Goal: Subscribe to service/newsletter

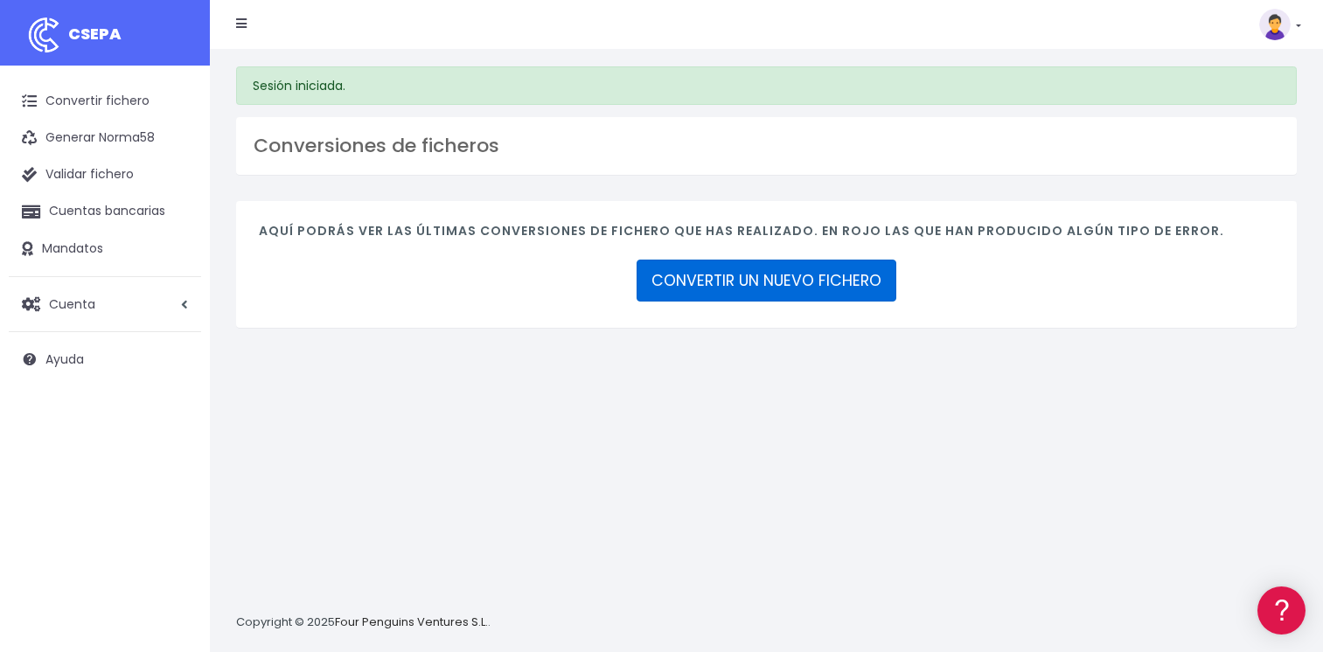
click at [749, 282] on link "CONVERTIR UN NUEVO FICHERO" at bounding box center [766, 281] width 260 height 42
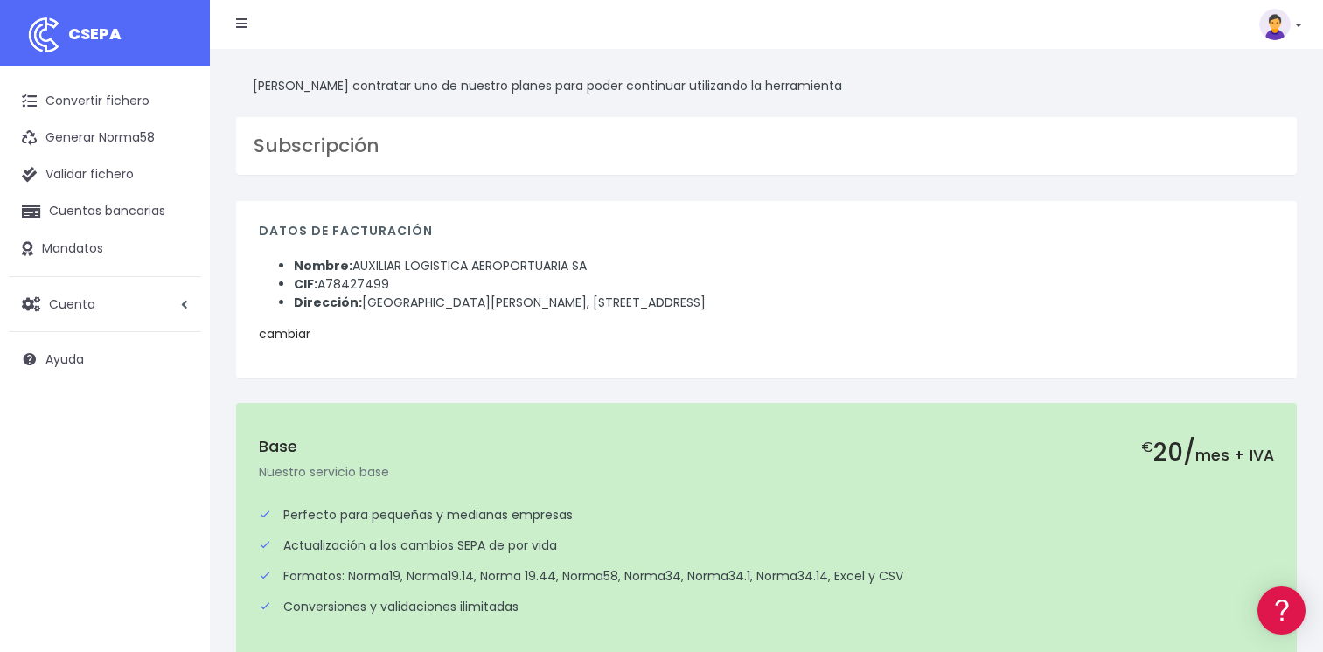
click at [292, 332] on link "cambiar" at bounding box center [285, 333] width 52 height 17
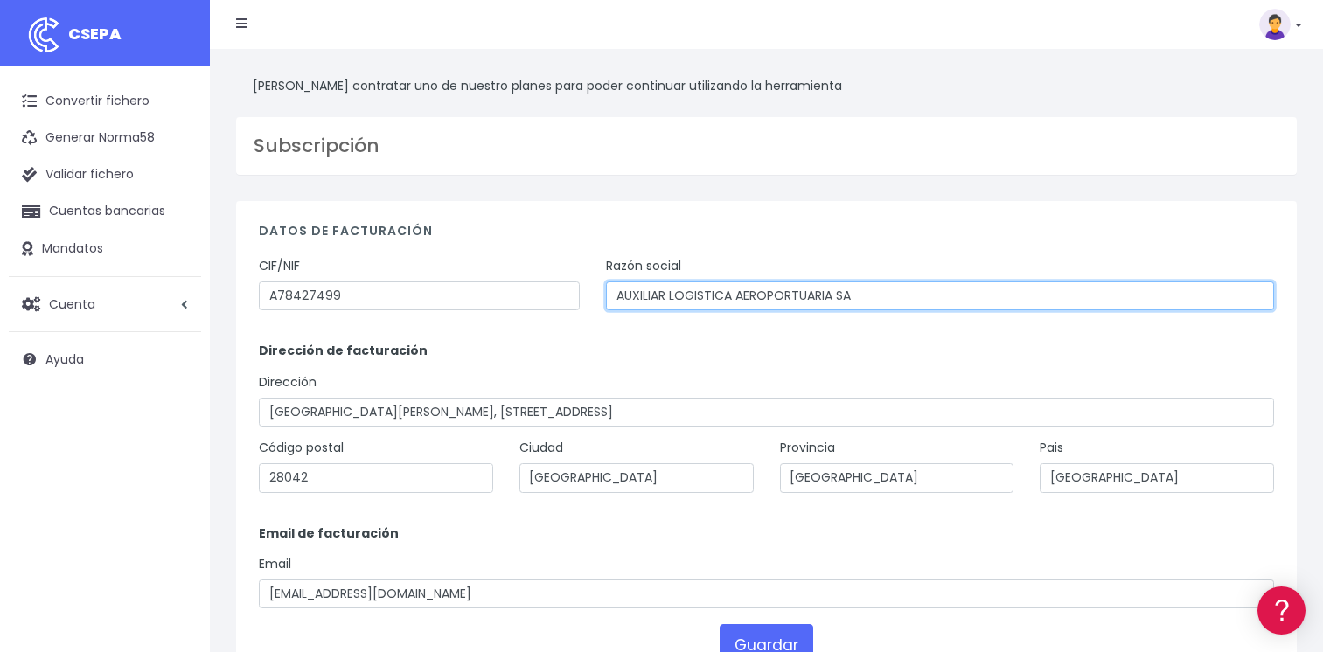
click at [726, 293] on input "AUXILIAR LOGISTICA AEROPORTUARIA SA" at bounding box center [940, 296] width 668 height 30
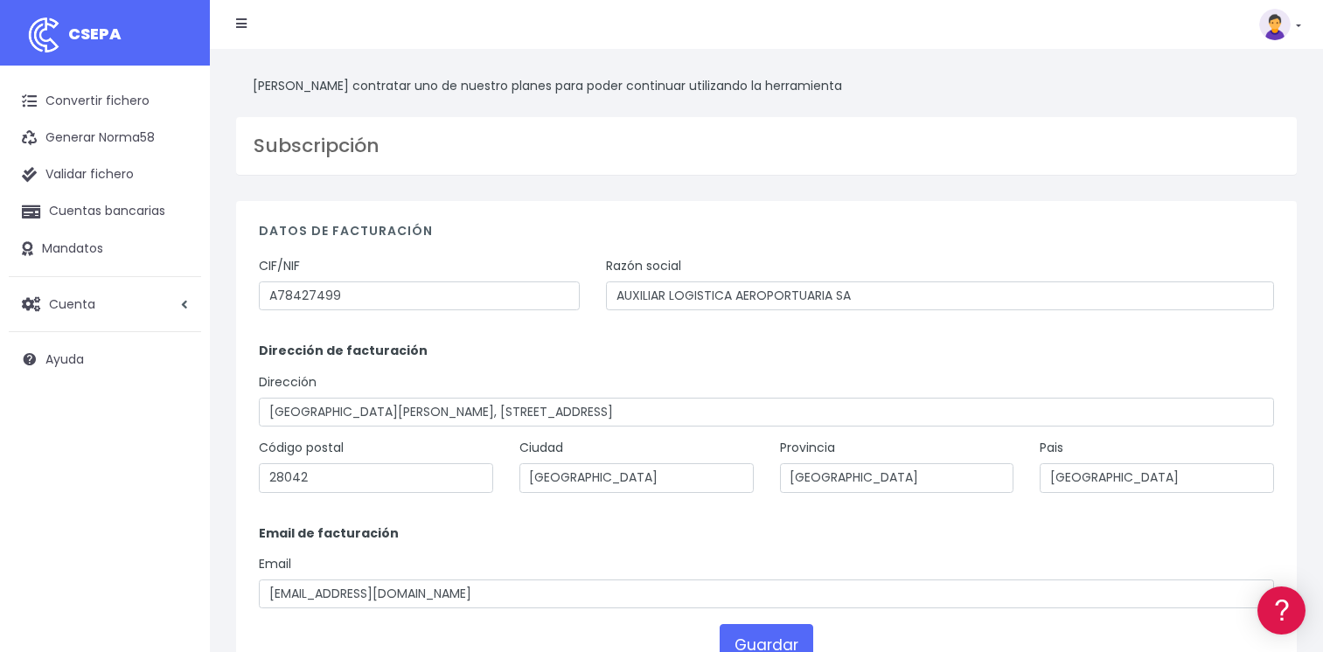
click at [498, 240] on h4 "Datos de facturación" at bounding box center [766, 236] width 1015 height 24
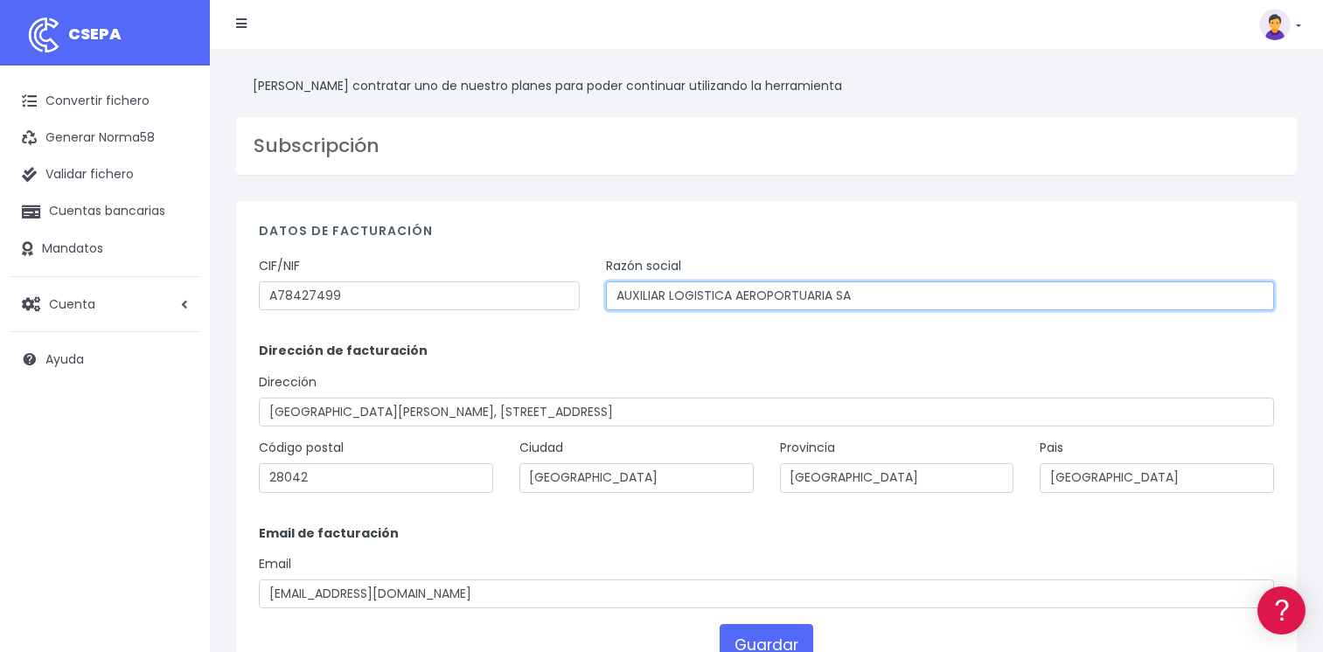
drag, startPoint x: 1016, startPoint y: 298, endPoint x: 441, endPoint y: 265, distance: 576.2
click at [442, 266] on div "CIF/NIF A78427499 Razón social AUXILIAR LOGISTICA AEROPORTUARIA SA" at bounding box center [766, 290] width 1041 height 66
type input "c"
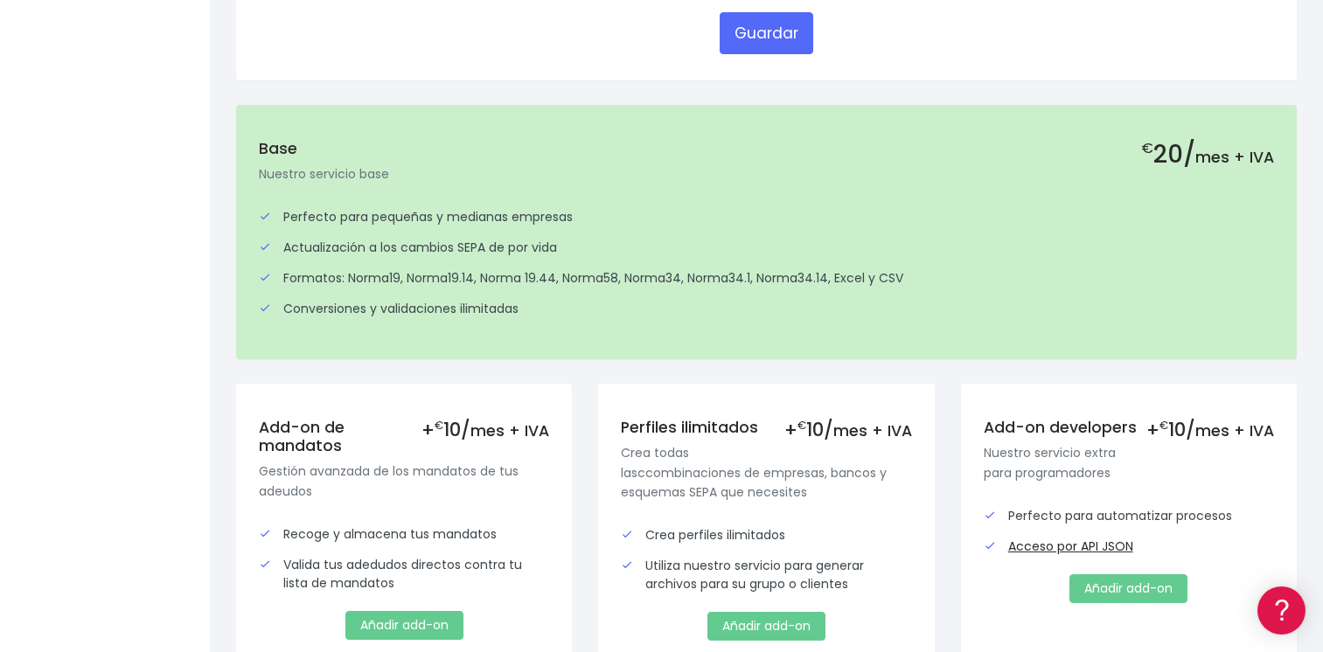
scroll to position [524, 0]
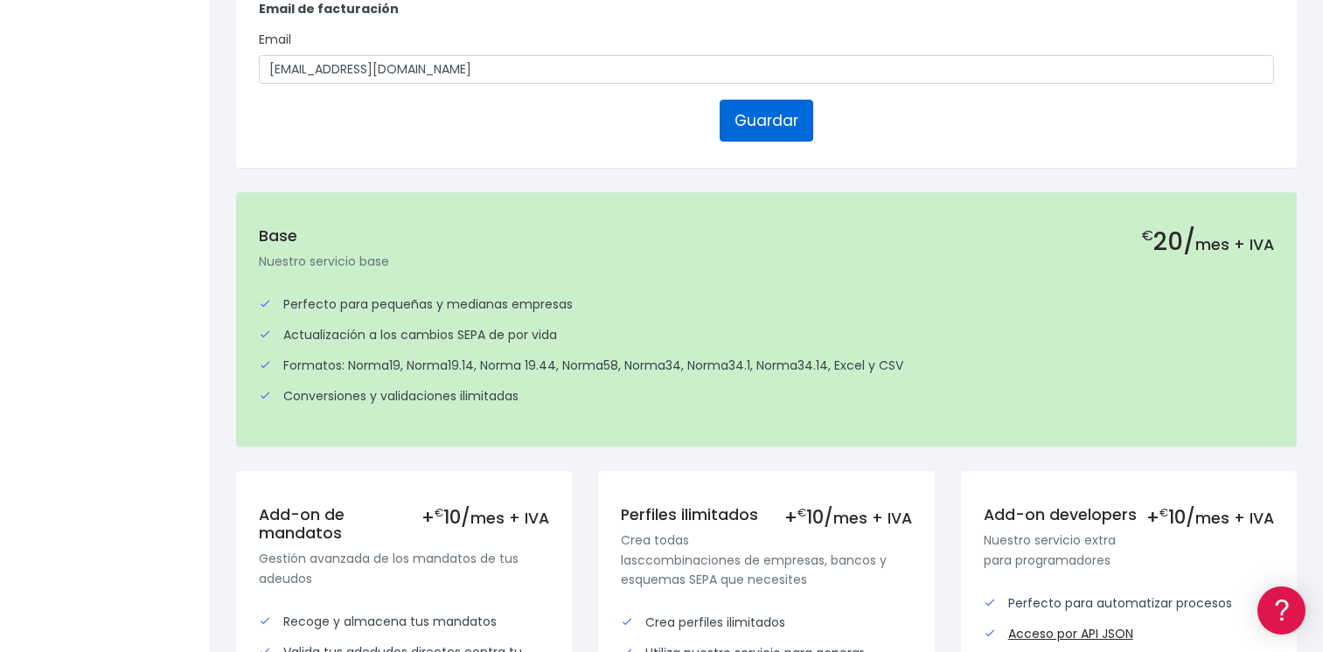
type input "COMPAÑIA AUXILIAR AL CARGO EXPRESS SA"
click at [774, 122] on button "Guardar" at bounding box center [766, 121] width 94 height 42
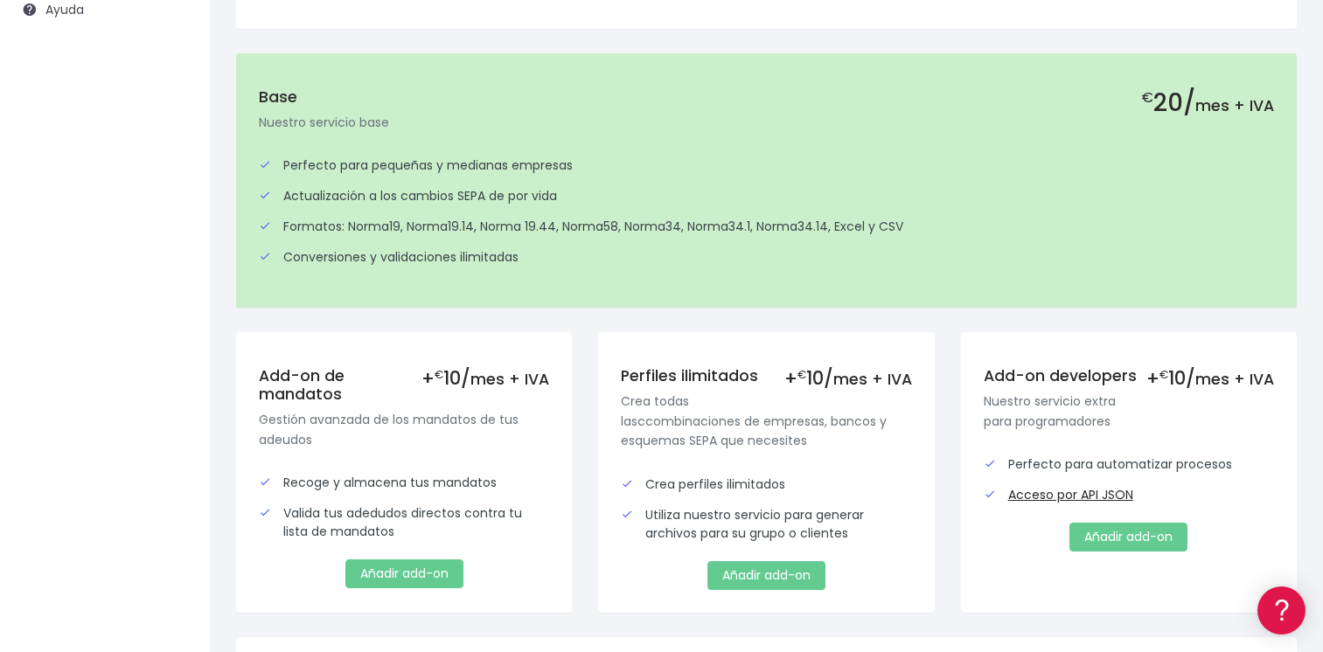
scroll to position [524, 0]
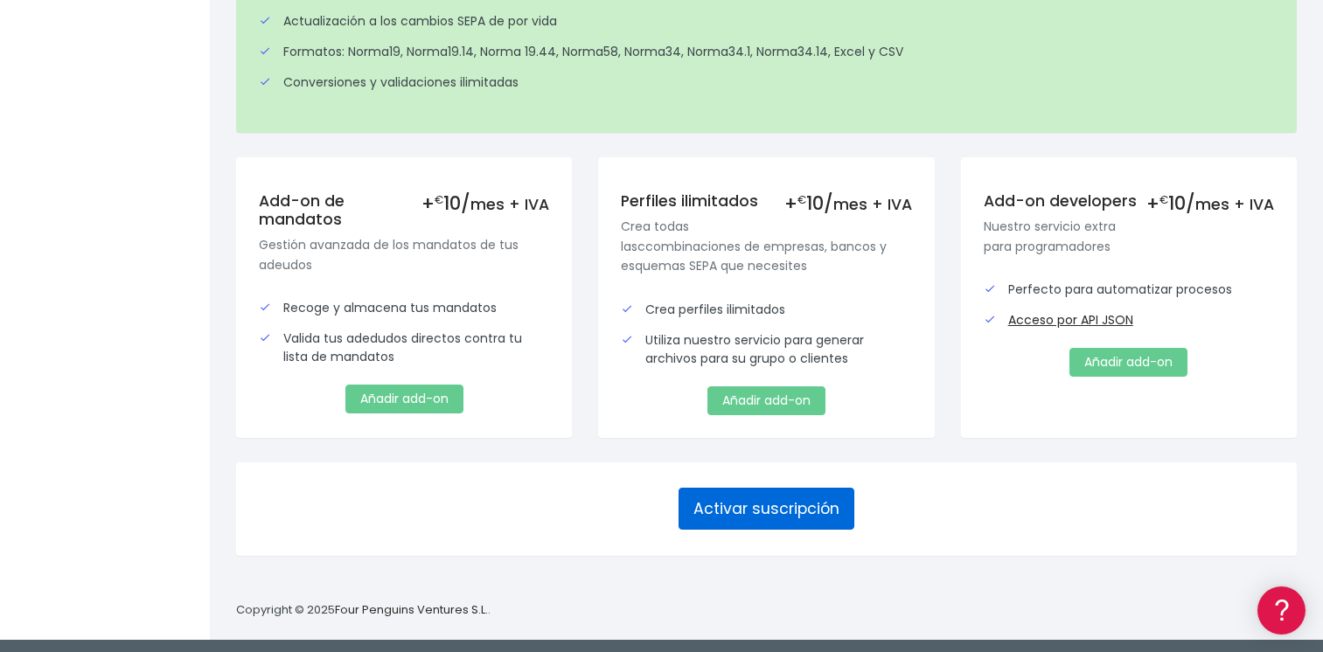
click at [763, 512] on button "Activar suscripción" at bounding box center [766, 509] width 176 height 42
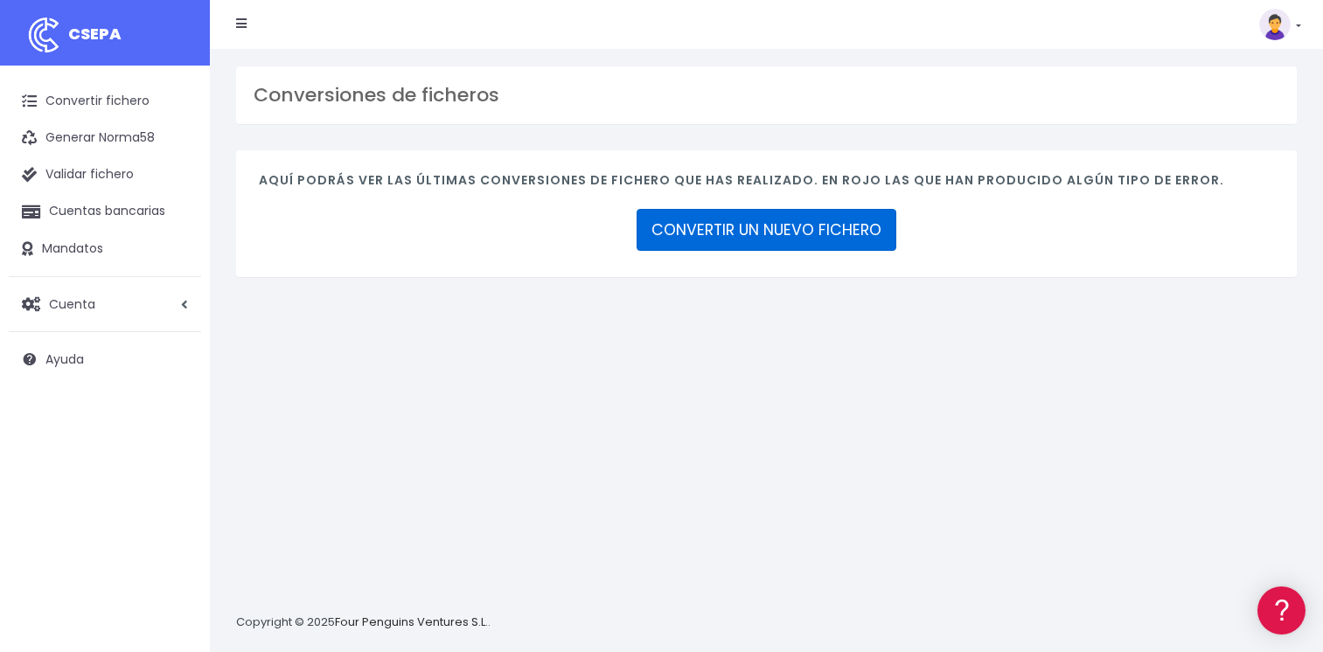
click at [728, 232] on link "CONVERTIR UN NUEVO FICHERO" at bounding box center [766, 230] width 260 height 42
